Goal: Task Accomplishment & Management: Manage account settings

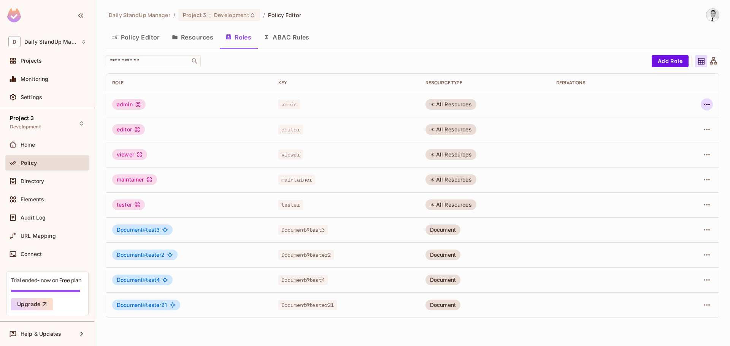
click at [707, 103] on icon "button" at bounding box center [707, 104] width 9 height 9
click at [675, 120] on div "Edit Role" at bounding box center [673, 122] width 23 height 8
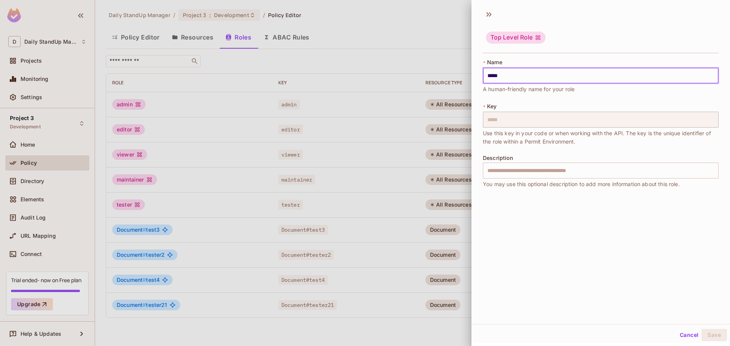
click at [560, 76] on input "*****" at bounding box center [601, 76] width 236 height 16
click at [396, 171] on div at bounding box center [365, 173] width 730 height 346
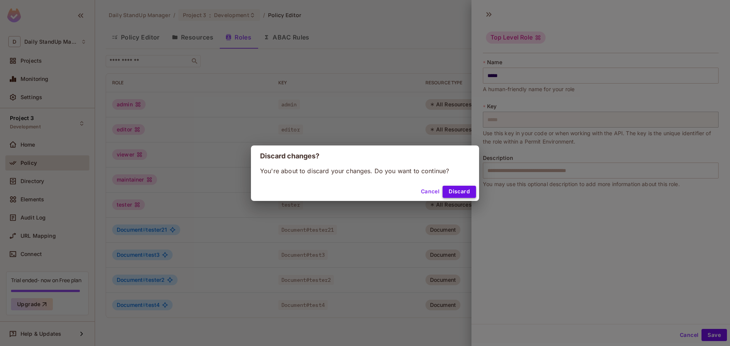
click at [467, 196] on button "Discard" at bounding box center [459, 192] width 33 height 12
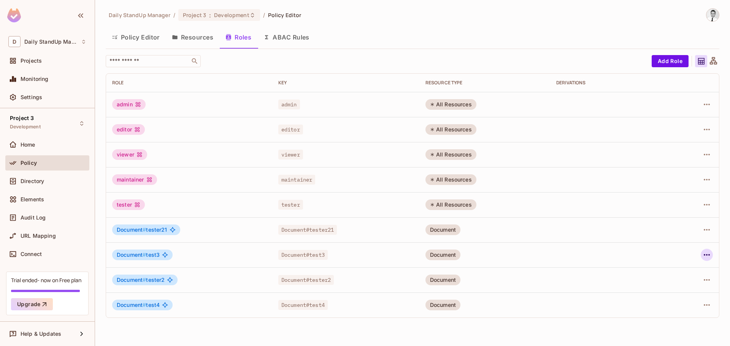
click at [707, 254] on icon "button" at bounding box center [707, 255] width 9 height 9
click at [671, 269] on div "Edit Role" at bounding box center [673, 273] width 23 height 8
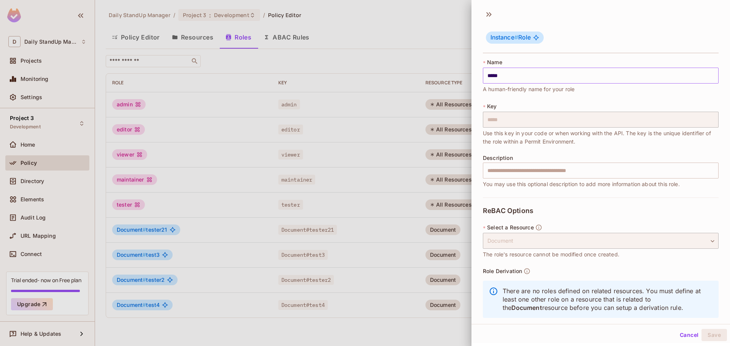
click at [523, 81] on input "*****" at bounding box center [601, 76] width 236 height 16
click at [380, 80] on div at bounding box center [365, 173] width 730 height 346
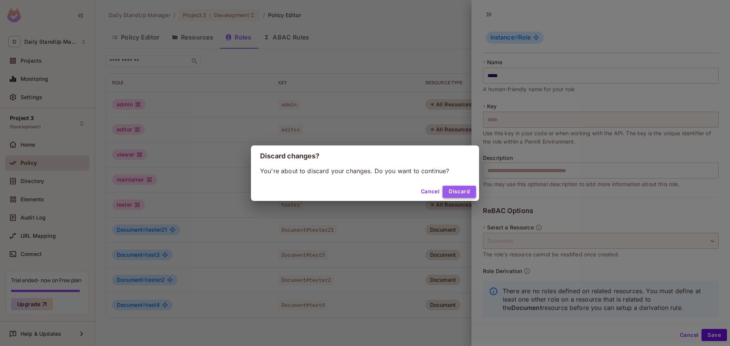
click at [461, 192] on button "Discard" at bounding box center [459, 192] width 33 height 12
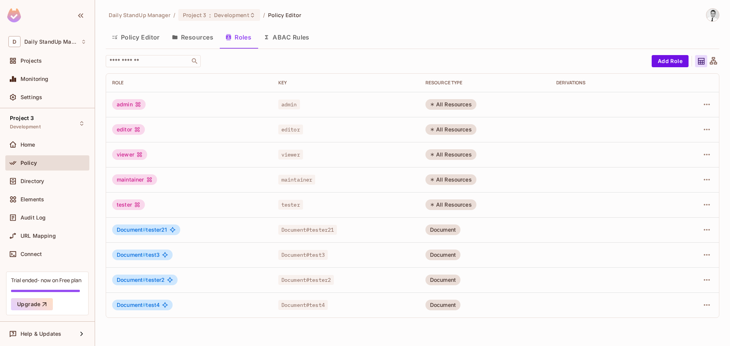
click at [466, 68] on div "​ Add Role Role Key RESOURCE TYPE Derivations admin admin All Resources editor …" at bounding box center [413, 186] width 614 height 263
click at [451, 303] on div "Document" at bounding box center [443, 305] width 35 height 11
click at [206, 41] on button "Resources" at bounding box center [193, 37] width 54 height 19
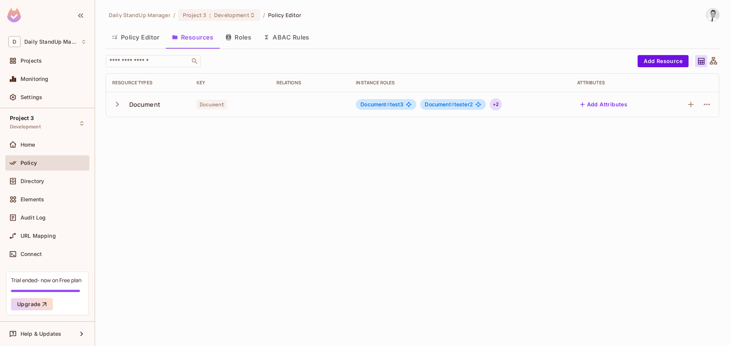
click at [498, 108] on div "+ 2" at bounding box center [496, 105] width 12 height 12
click at [533, 127] on span "#" at bounding box center [531, 129] width 3 height 6
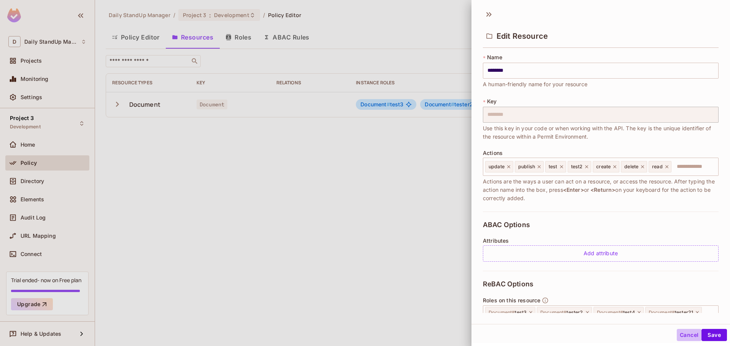
click at [678, 333] on button "Cancel" at bounding box center [689, 335] width 25 height 12
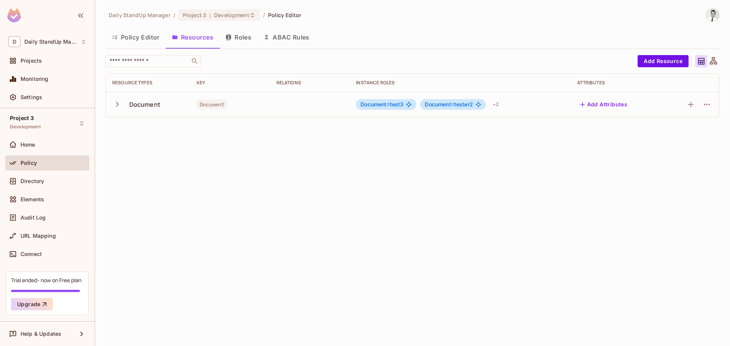
click at [438, 104] on span "Document #" at bounding box center [439, 104] width 29 height 6
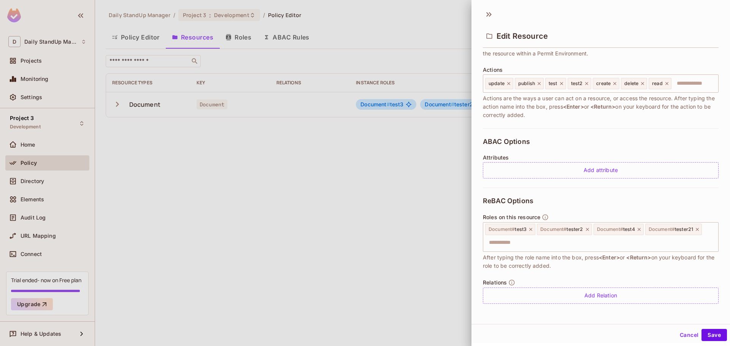
scroll to position [1, 0]
click at [621, 205] on div "ReBAC Options Roles on this resource Document # test3 Document # tester2 Docume…" at bounding box center [601, 250] width 236 height 126
click at [593, 245] on input "text" at bounding box center [600, 241] width 231 height 15
click at [658, 218] on div "Roles on this resource Document # test3 Document # tester2 Document # test4 Doc…" at bounding box center [601, 241] width 236 height 56
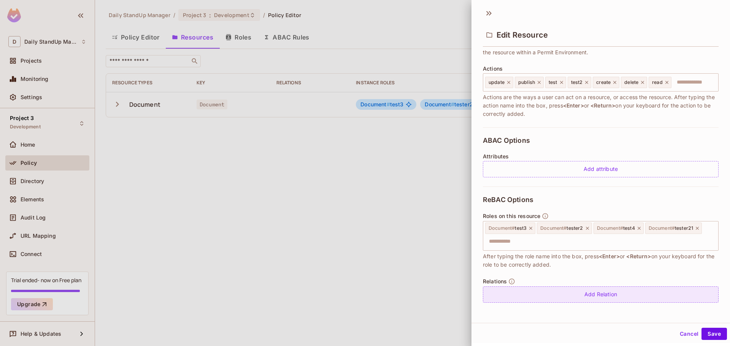
click at [595, 296] on div "Add Relation" at bounding box center [601, 295] width 236 height 16
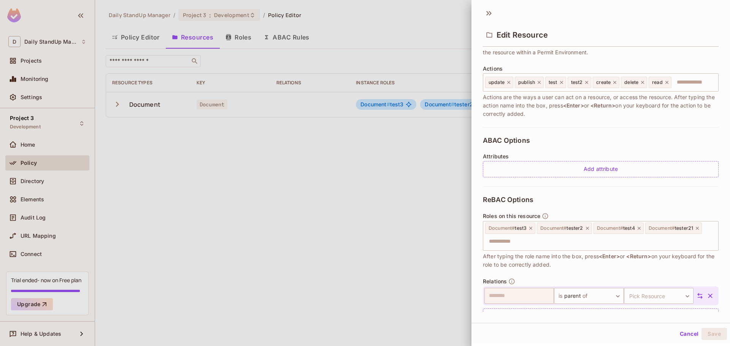
click at [679, 335] on button "Cancel" at bounding box center [689, 334] width 25 height 12
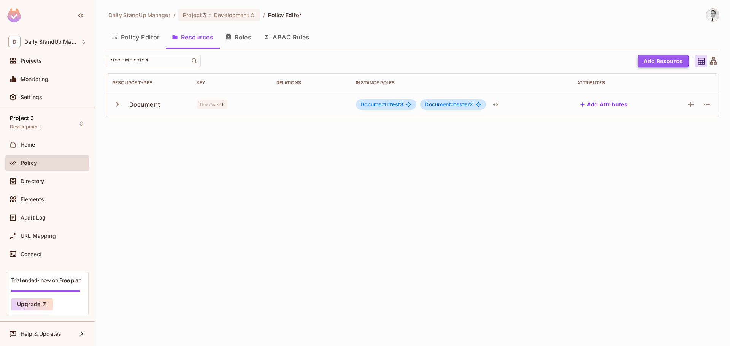
click at [658, 61] on button "Add Resource" at bounding box center [663, 61] width 51 height 12
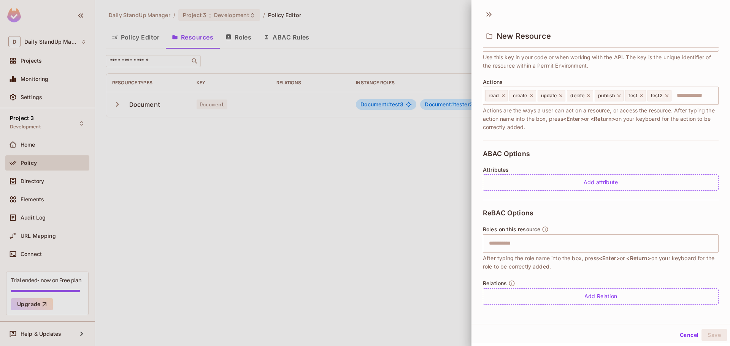
scroll to position [72, 0]
click at [552, 243] on input "text" at bounding box center [600, 242] width 231 height 15
click at [613, 228] on div "Roles on this resource ​ After typing the role name into the box, press <Enter>…" at bounding box center [601, 248] width 236 height 45
click at [680, 337] on button "Cancel" at bounding box center [689, 335] width 25 height 12
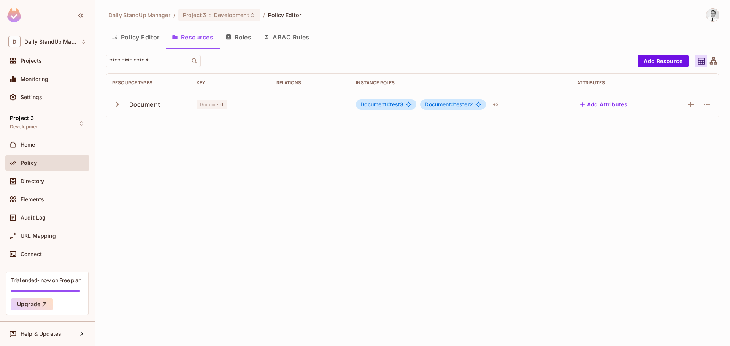
click at [115, 103] on icon "button" at bounding box center [117, 104] width 10 height 10
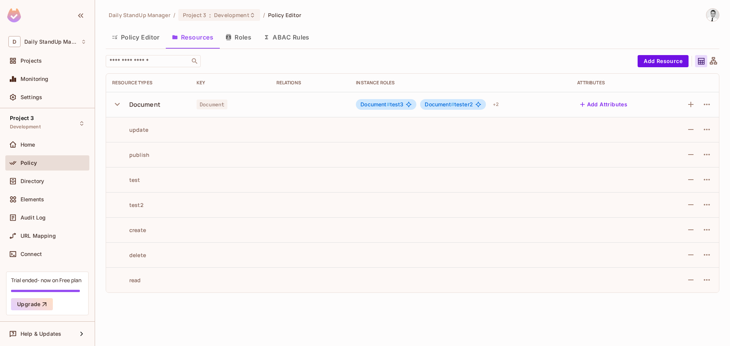
click at [116, 102] on icon "button" at bounding box center [117, 104] width 10 height 10
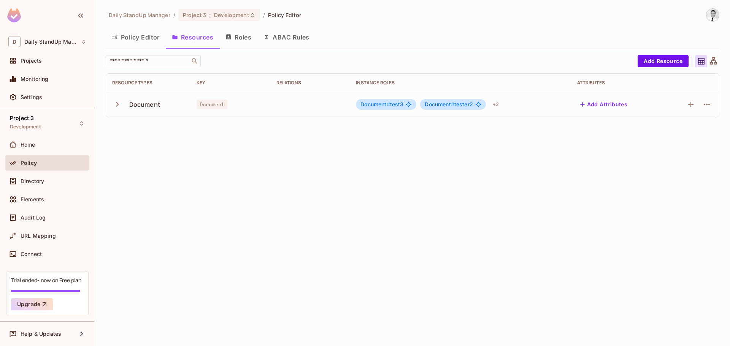
click at [435, 65] on div "​" at bounding box center [370, 61] width 528 height 12
click at [240, 33] on button "Roles" at bounding box center [238, 37] width 38 height 19
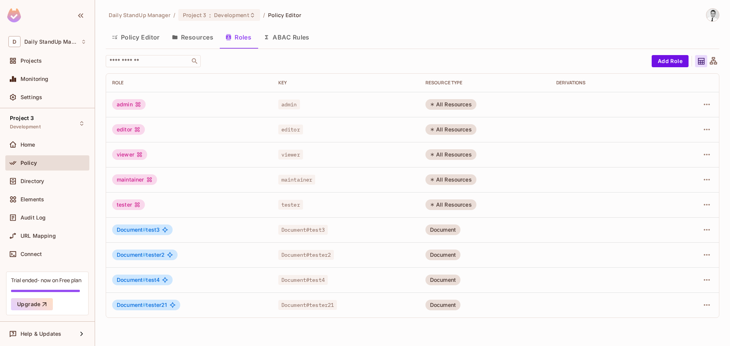
click at [437, 230] on div "Document" at bounding box center [443, 230] width 35 height 11
click at [705, 254] on icon "button" at bounding box center [707, 255] width 9 height 9
click at [677, 283] on span "Edit Attributes" at bounding box center [681, 289] width 42 height 12
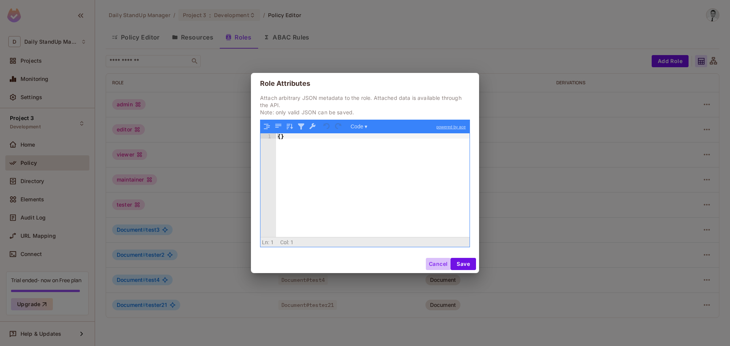
click at [431, 260] on button "Cancel" at bounding box center [438, 264] width 25 height 12
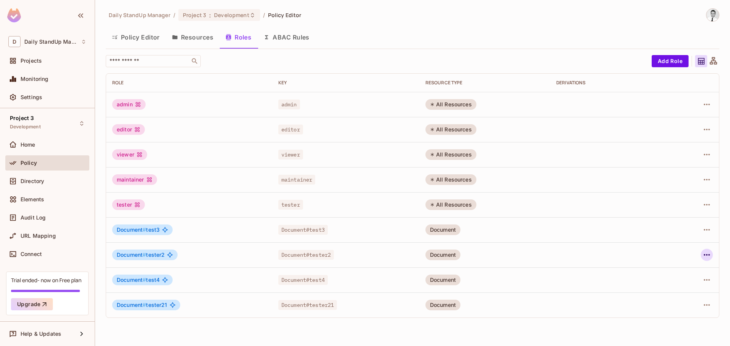
click at [707, 254] on icon "button" at bounding box center [707, 255] width 9 height 9
click at [675, 272] on div "Edit Role" at bounding box center [673, 273] width 23 height 8
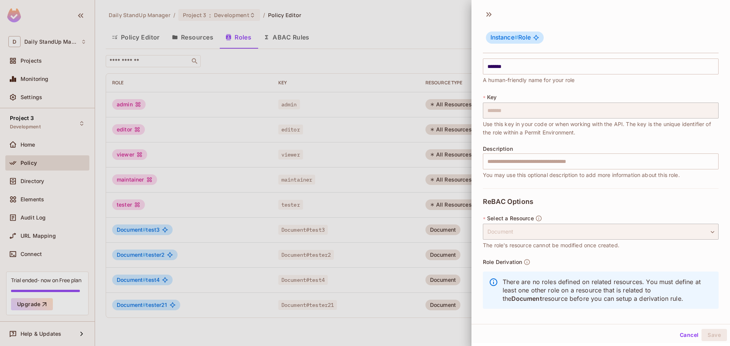
scroll to position [14, 0]
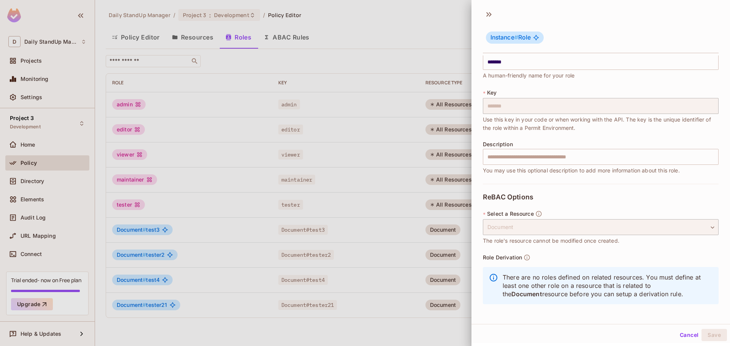
click at [602, 29] on div "Instance # Role" at bounding box center [601, 38] width 236 height 30
click at [490, 13] on icon at bounding box center [490, 14] width 3 height 5
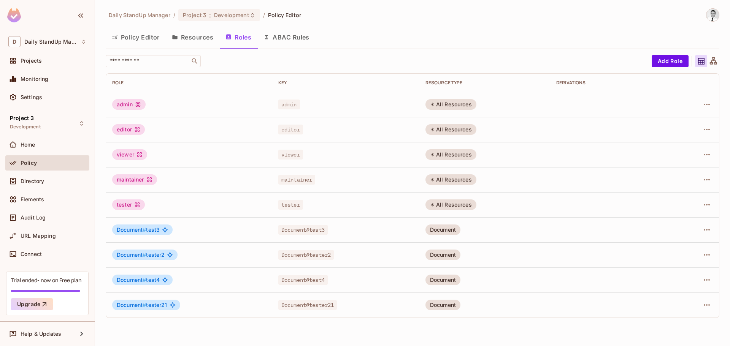
click at [451, 34] on div "Policy Editor Resources Roles ABAC Rules" at bounding box center [413, 37] width 614 height 19
click at [435, 29] on div "Policy Editor Resources Roles ABAC Rules" at bounding box center [413, 37] width 614 height 19
click at [477, 21] on div "Daily StandUp Manager / Project 3 : Development / Policy Editor Policy Editor R…" at bounding box center [413, 166] width 614 height 316
click at [136, 65] on input "text" at bounding box center [148, 61] width 80 height 8
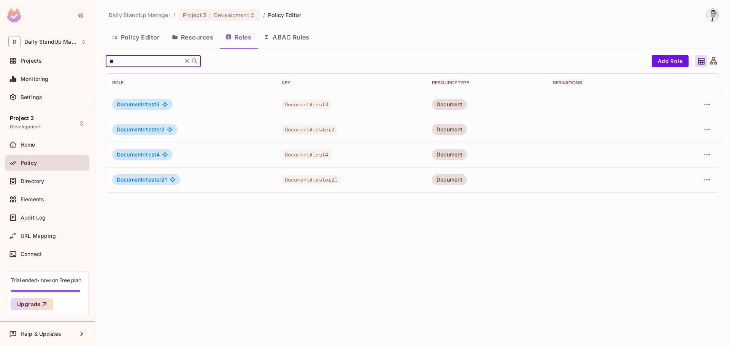
type input "*"
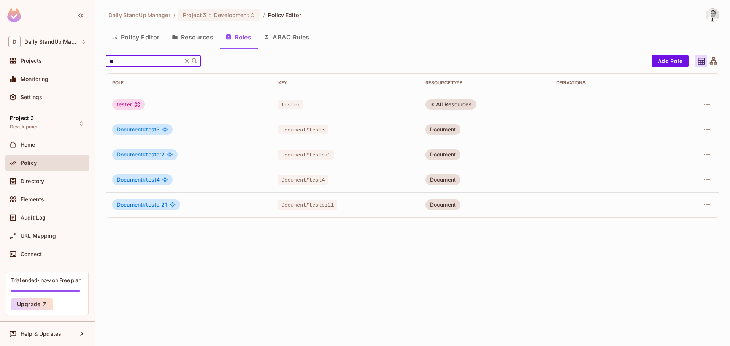
type input "*"
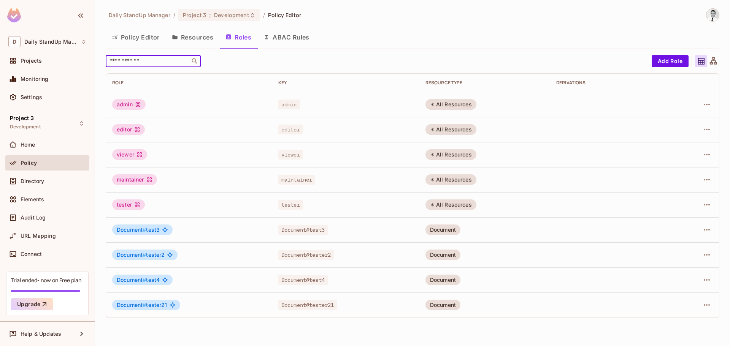
click at [459, 21] on div "Daily StandUp Manager / Project 3 : Development / Policy Editor Policy Editor R…" at bounding box center [413, 166] width 614 height 316
click at [396, 11] on div "Daily StandUp Manager / Project 3 : Development / Policy Editor" at bounding box center [413, 14] width 614 height 13
click at [710, 232] on icon "button" at bounding box center [707, 230] width 9 height 9
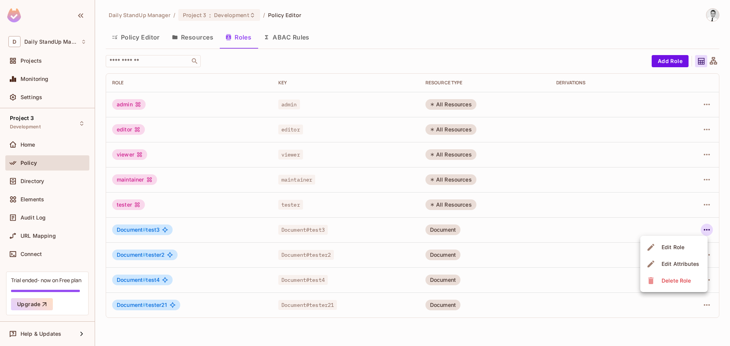
click at [551, 281] on div at bounding box center [365, 173] width 730 height 346
